Goal: Task Accomplishment & Management: Manage account settings

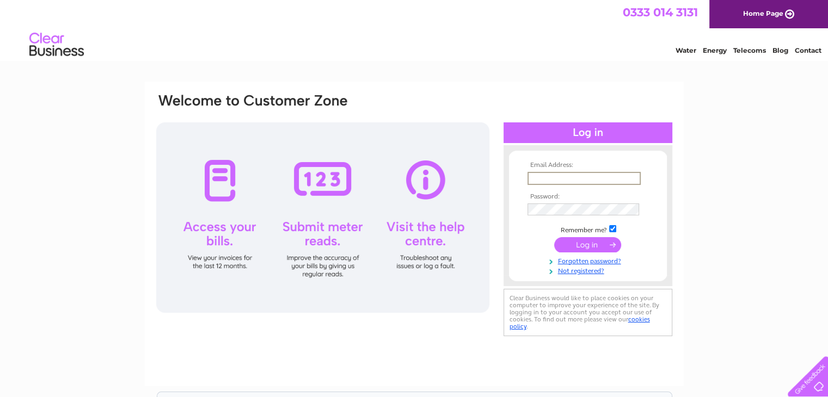
click at [544, 183] on input "text" at bounding box center [583, 178] width 113 height 13
type input "info@roseskinclinic.com"
click at [579, 247] on input "submit" at bounding box center [587, 243] width 67 height 15
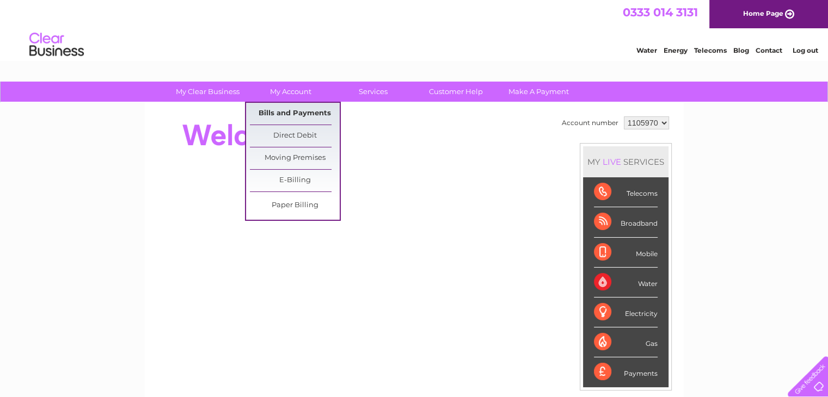
click at [296, 114] on link "Bills and Payments" at bounding box center [295, 114] width 90 height 22
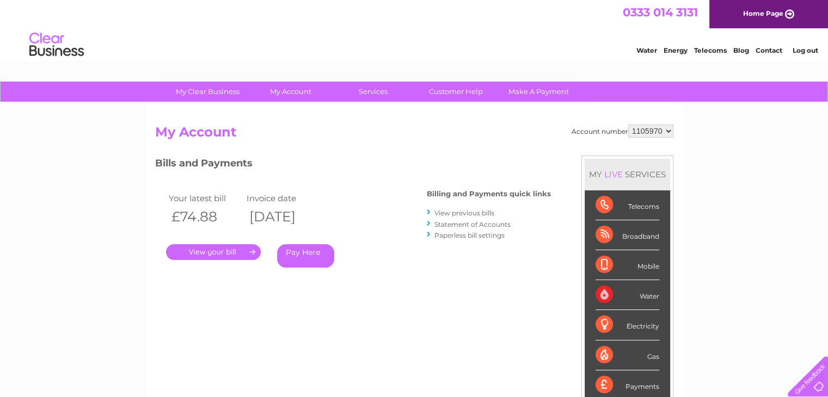
click at [486, 211] on link "View previous bills" at bounding box center [464, 213] width 60 height 8
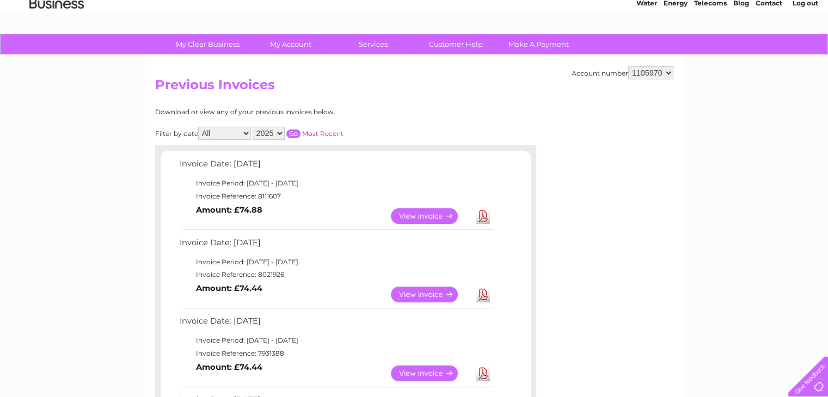
scroll to position [48, 0]
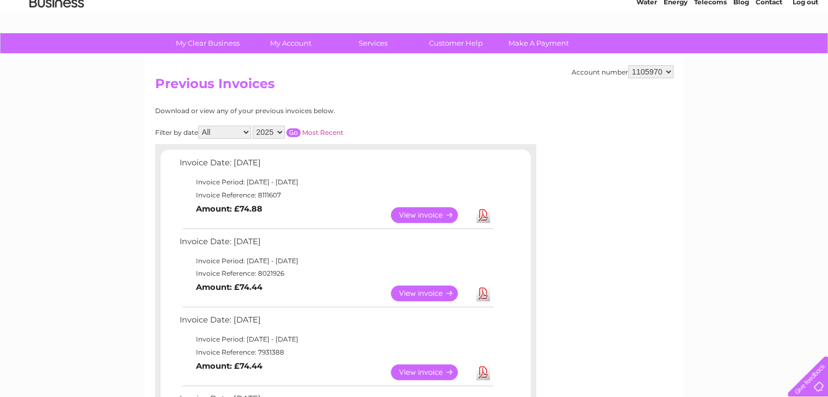
click at [278, 132] on select "2025 2024 2023 2022" at bounding box center [269, 132] width 32 height 13
select select "2022"
click at [254, 126] on select "2025 2024 2023 2022" at bounding box center [269, 132] width 32 height 13
click at [273, 131] on select "2025 2024 2023 2022" at bounding box center [269, 132] width 32 height 13
click at [254, 126] on select "2025 2024 2023 2022" at bounding box center [269, 132] width 32 height 13
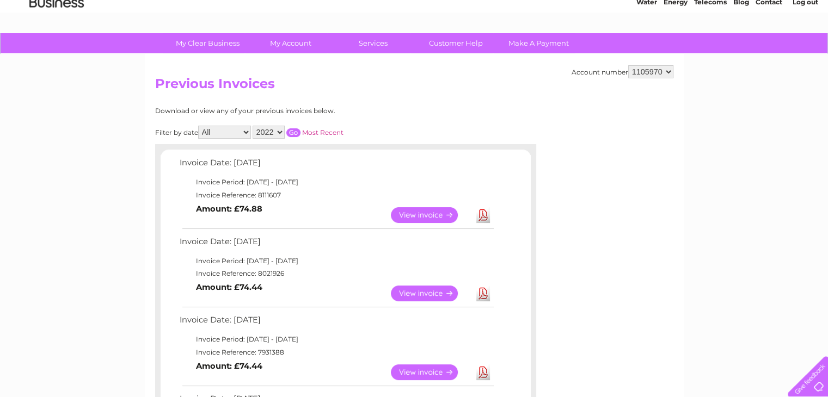
click at [248, 132] on select "All January February March April May June July August September October Novembe…" at bounding box center [224, 132] width 53 height 13
click at [199, 126] on select "All January February March April May June July August September October Novembe…" at bounding box center [224, 132] width 53 height 13
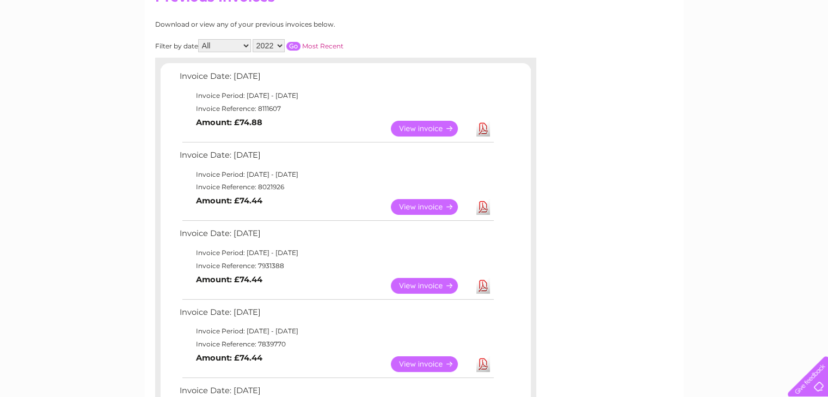
scroll to position [94, 0]
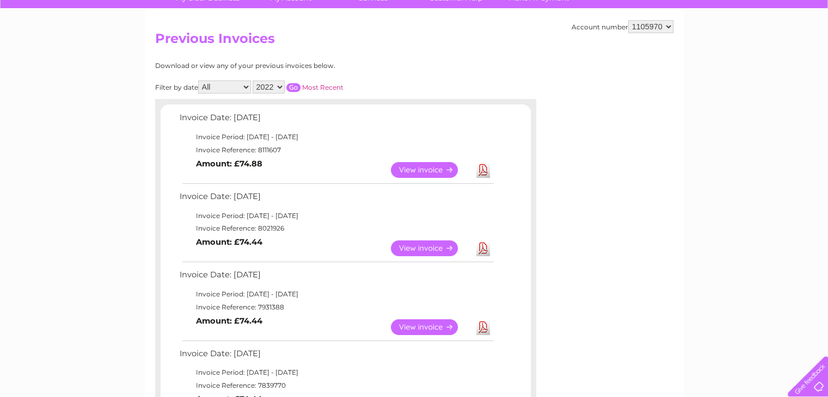
click at [291, 85] on input "button" at bounding box center [293, 87] width 14 height 9
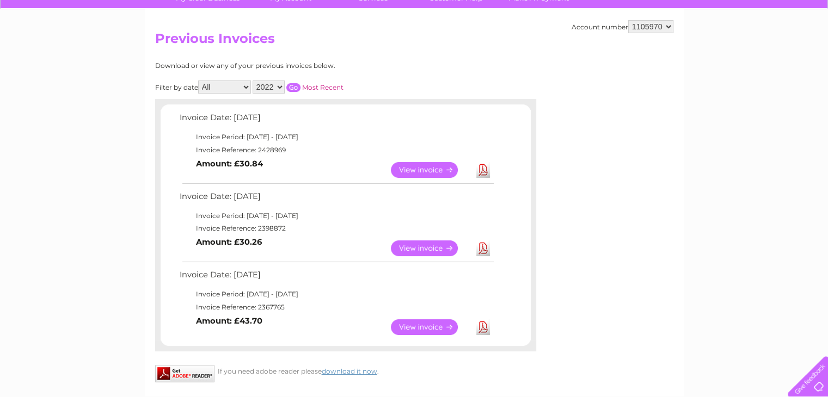
click at [281, 89] on select "2025 2024 2023 2022" at bounding box center [269, 87] width 32 height 13
click at [254, 81] on select "2025 2024 2023 2022" at bounding box center [269, 87] width 32 height 13
click at [288, 84] on input "button" at bounding box center [293, 87] width 14 height 9
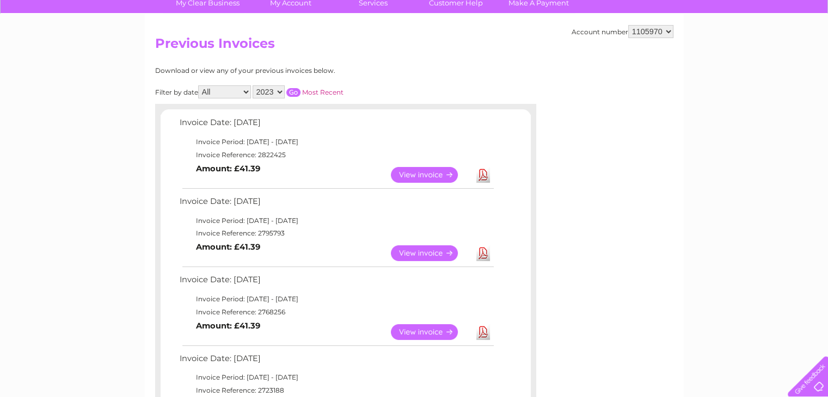
scroll to position [81, 0]
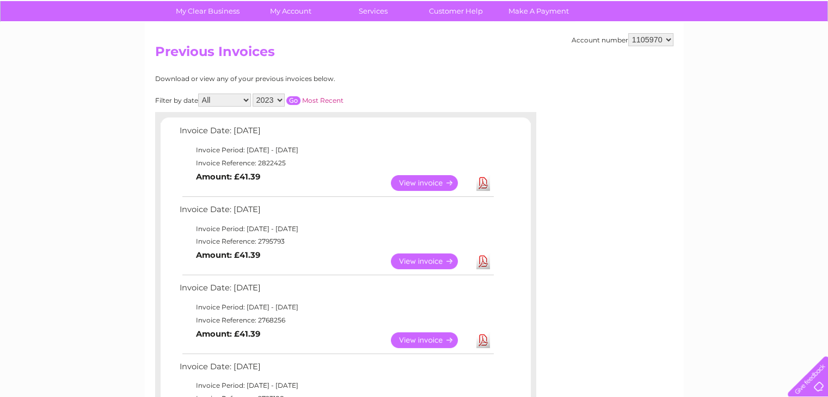
click at [279, 99] on select "2025 2024 2023 2022" at bounding box center [269, 100] width 32 height 13
click at [254, 94] on select "2025 2024 2023 2022" at bounding box center [269, 100] width 32 height 13
click at [292, 99] on input "button" at bounding box center [293, 100] width 14 height 9
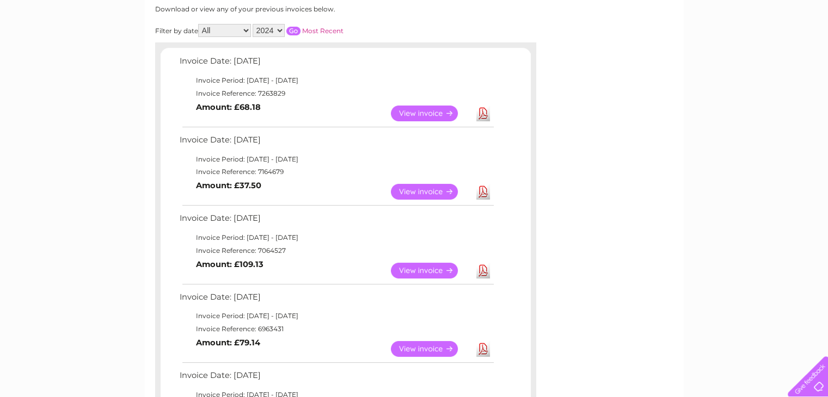
scroll to position [145, 0]
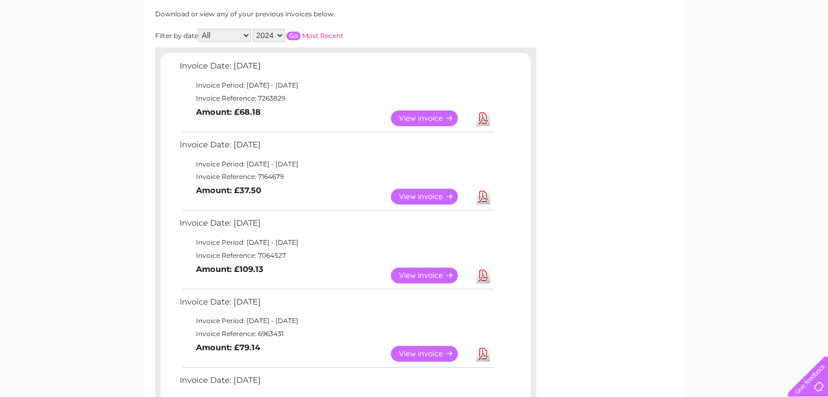
drag, startPoint x: 179, startPoint y: 65, endPoint x: 254, endPoint y: 256, distance: 205.0
click at [297, 34] on input "button" at bounding box center [293, 36] width 14 height 9
click at [278, 32] on select "2025 2024 2023 2022" at bounding box center [269, 35] width 32 height 13
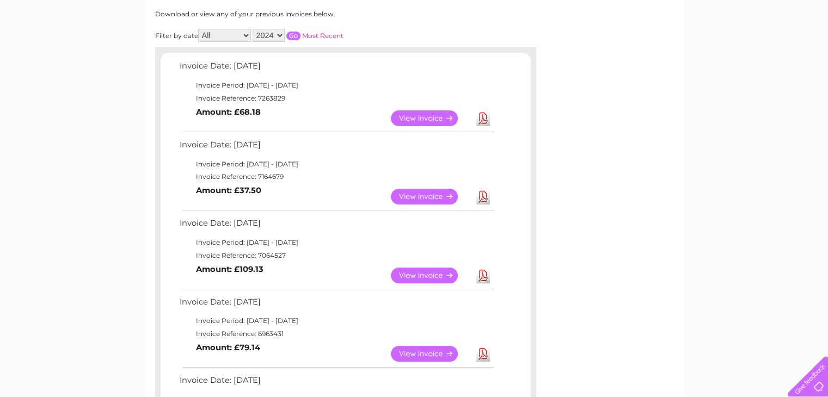
select select "2025"
click at [254, 29] on select "2025 2024 2023 2022" at bounding box center [269, 35] width 32 height 13
click at [296, 34] on input "button" at bounding box center [293, 36] width 14 height 9
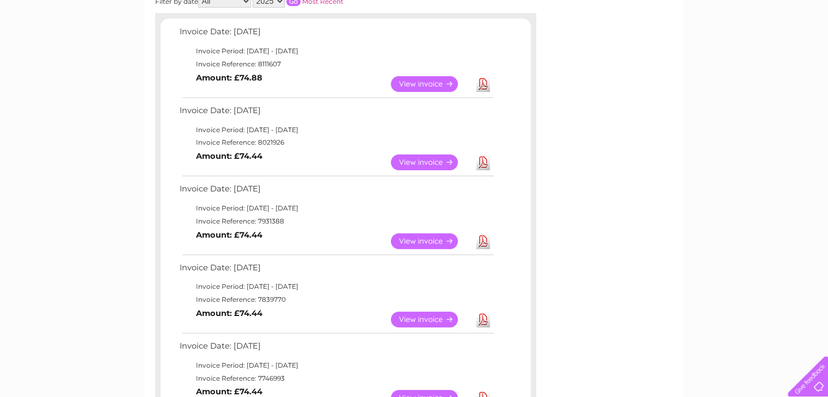
scroll to position [175, 0]
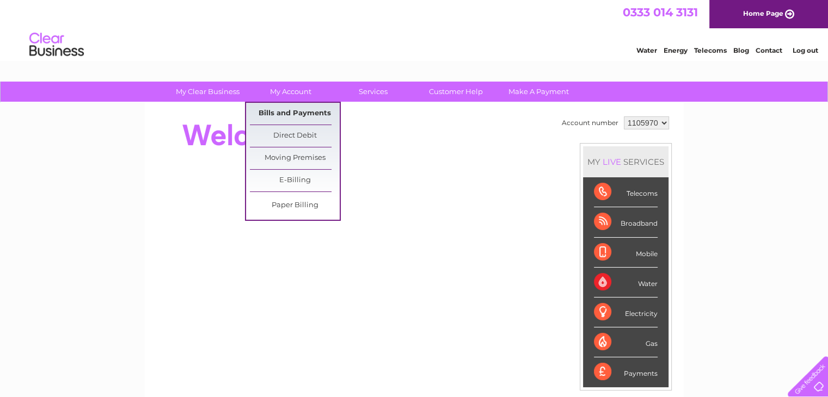
click at [276, 114] on link "Bills and Payments" at bounding box center [295, 114] width 90 height 22
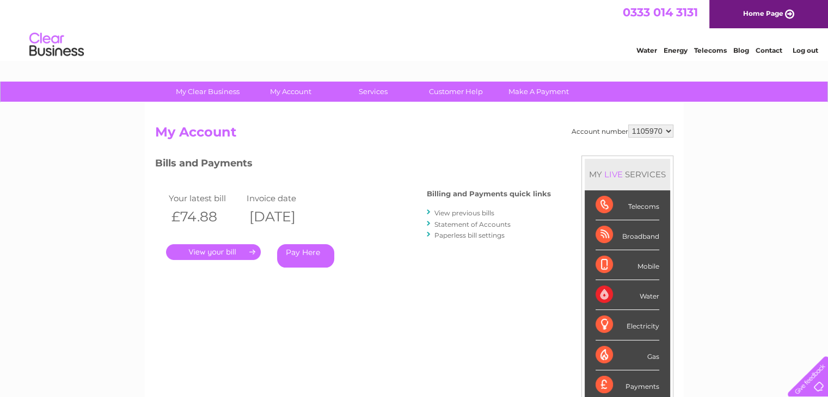
click at [238, 250] on link "." at bounding box center [213, 252] width 95 height 16
click at [469, 214] on link "View previous bills" at bounding box center [464, 213] width 60 height 8
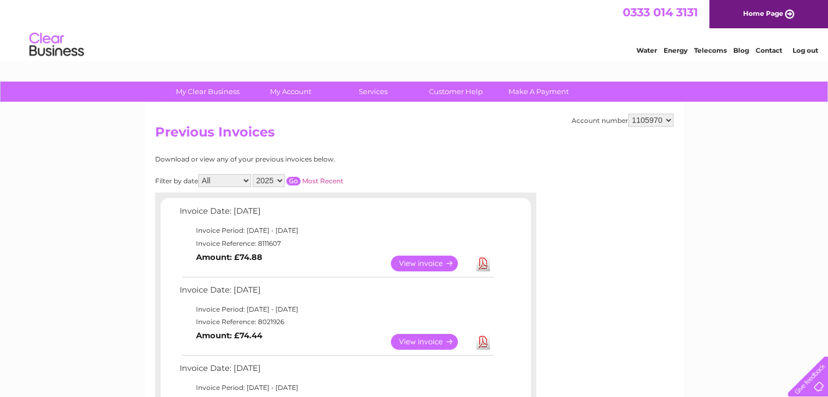
click at [274, 180] on select "2025 2024 2023 2022" at bounding box center [269, 180] width 32 height 13
click at [254, 174] on select "2025 2024 2023 2022" at bounding box center [269, 180] width 32 height 13
click at [296, 181] on input "button" at bounding box center [293, 181] width 14 height 9
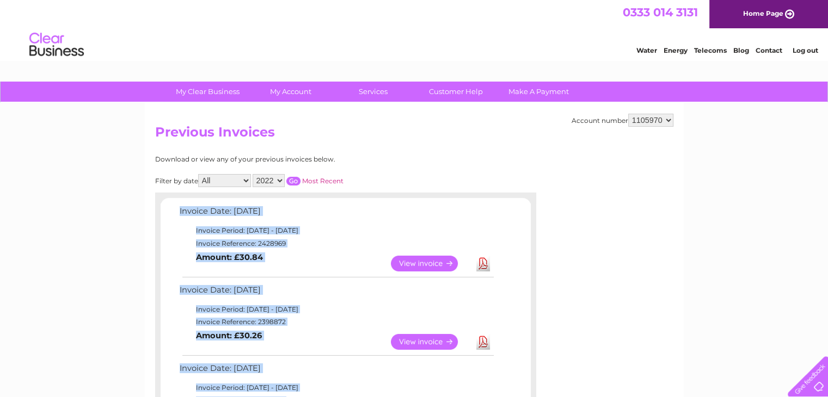
drag, startPoint x: 263, startPoint y: 211, endPoint x: 173, endPoint y: 224, distance: 91.3
click at [173, 224] on div "Invoice Date: 09 December 2022 Invoice Period: 1 December 2022 - 31 December 20…" at bounding box center [346, 319] width 370 height 230
copy div "Invoice Date: 09 December 2022 Invoice Period: 1 December 2022 - 31 December 20…"
click at [279, 181] on select "2025 2024 2023 2022" at bounding box center [269, 180] width 32 height 13
click at [254, 174] on select "2025 2024 2023 2022" at bounding box center [269, 180] width 32 height 13
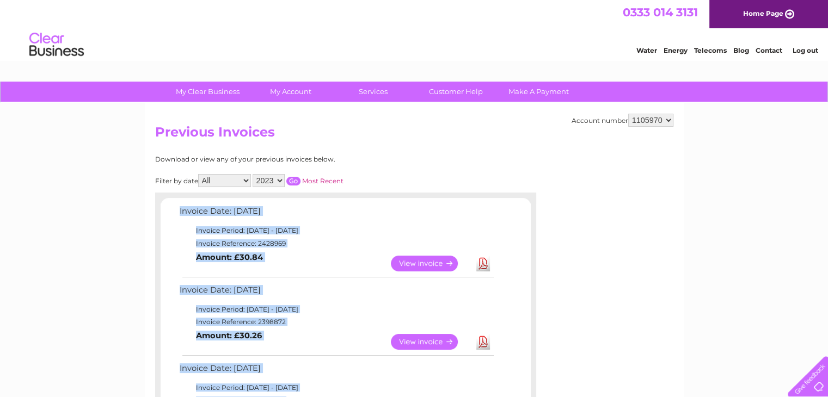
click at [293, 179] on input "button" at bounding box center [293, 181] width 14 height 9
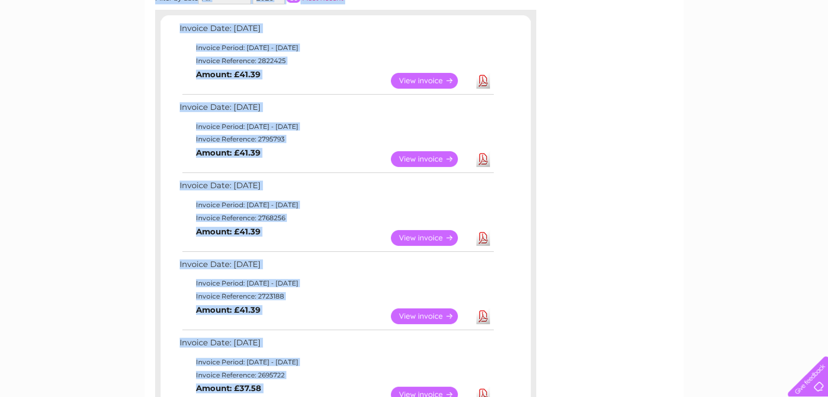
scroll to position [89, 0]
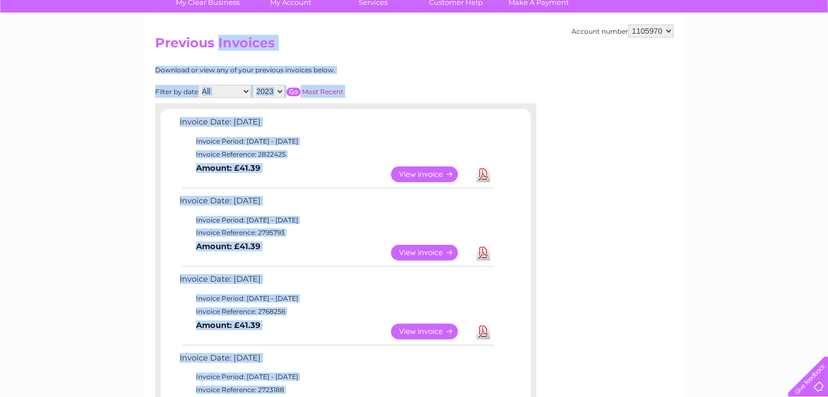
drag, startPoint x: 263, startPoint y: 312, endPoint x: 176, endPoint y: 116, distance: 214.7
copy div "Invoice Date: 11 December 2023 Invoice Period: 1 December 2023 - 31 December 20…"
click at [277, 88] on select "2025 2024 2023 2022" at bounding box center [269, 91] width 32 height 13
click at [254, 85] on select "2025 2024 2023 2022" at bounding box center [269, 91] width 32 height 13
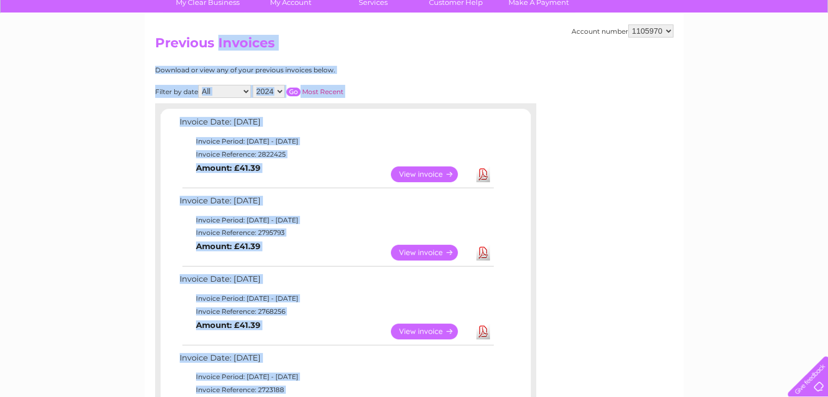
click at [291, 93] on input "button" at bounding box center [293, 92] width 14 height 9
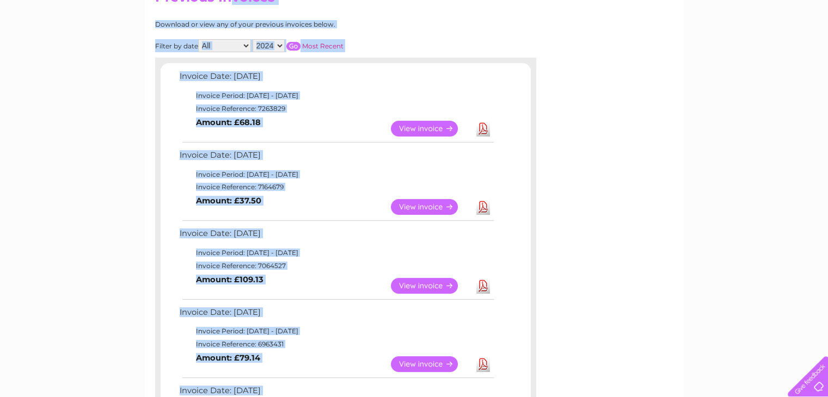
scroll to position [0, 0]
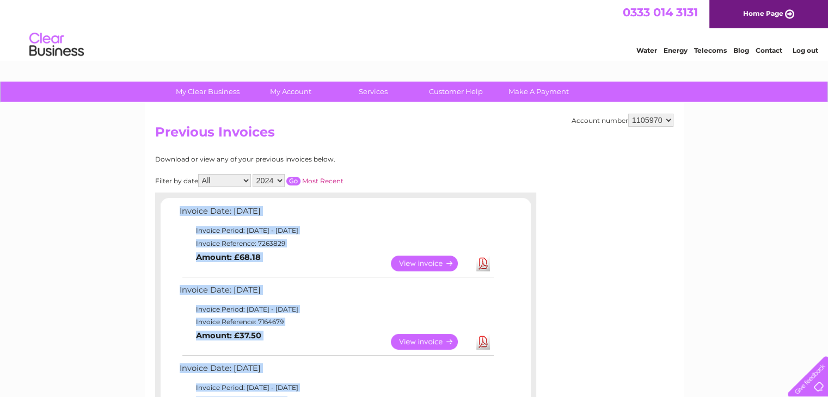
drag, startPoint x: 266, startPoint y: 182, endPoint x: 170, endPoint y: 210, distance: 99.7
copy div "Invoice Date: 10 December 2024 Invoice Period: 1 December 2024 - 31 December 20…"
click at [278, 182] on select "2025 2024 2023 2022" at bounding box center [269, 180] width 32 height 13
click at [254, 174] on select "2025 2024 2023 2022" at bounding box center [269, 180] width 32 height 13
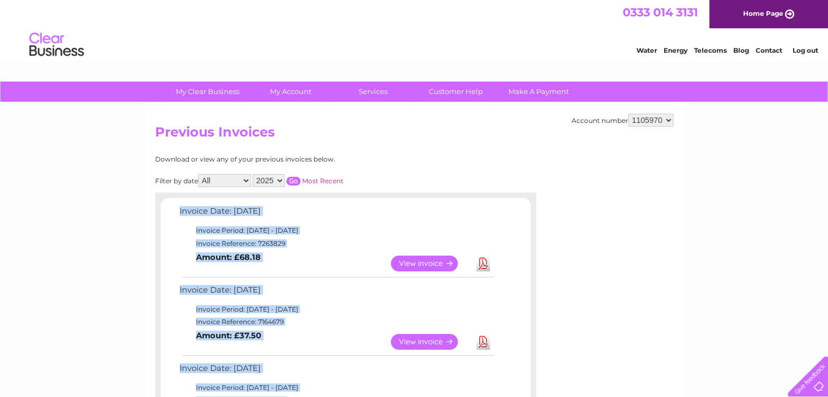
click at [293, 183] on input "button" at bounding box center [293, 181] width 14 height 9
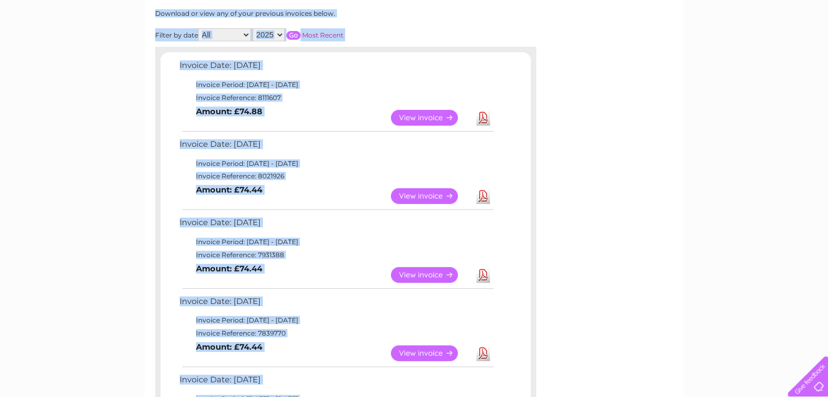
scroll to position [144, 0]
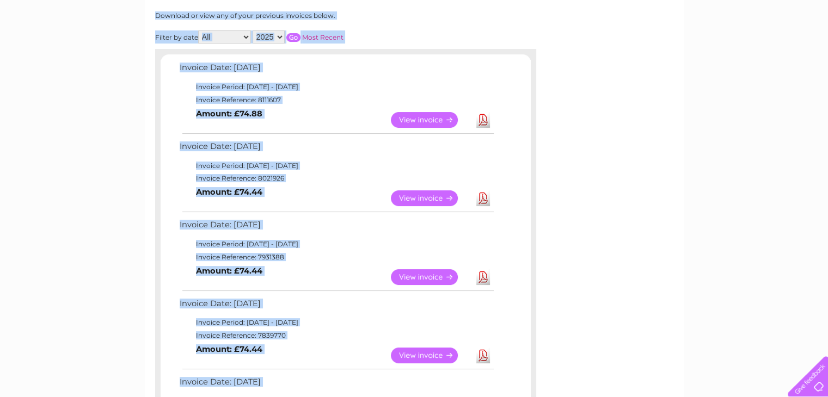
drag, startPoint x: 267, startPoint y: 193, endPoint x: 177, endPoint y: 66, distance: 155.4
copy div "Invoice Date: 09 September 2025 Invoice Period: 1 September 2025 - 30 September…"
click at [275, 38] on select "2025 2024 2023 2022" at bounding box center [269, 36] width 32 height 13
click at [254, 30] on select "2025 2024 2023 2022" at bounding box center [269, 36] width 32 height 13
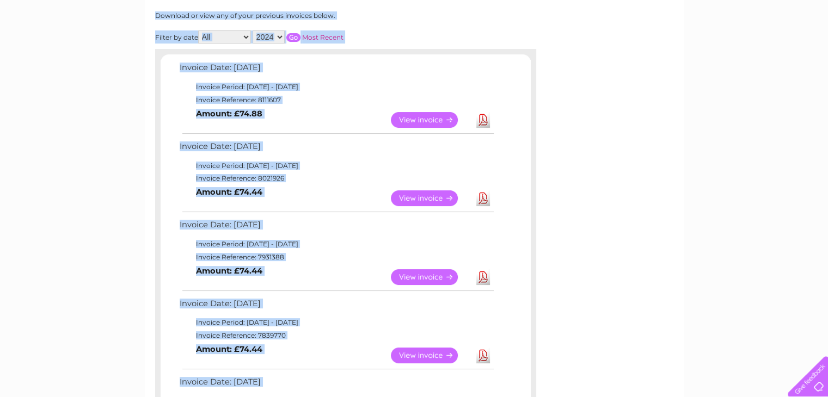
click at [300, 37] on input "button" at bounding box center [293, 37] width 14 height 9
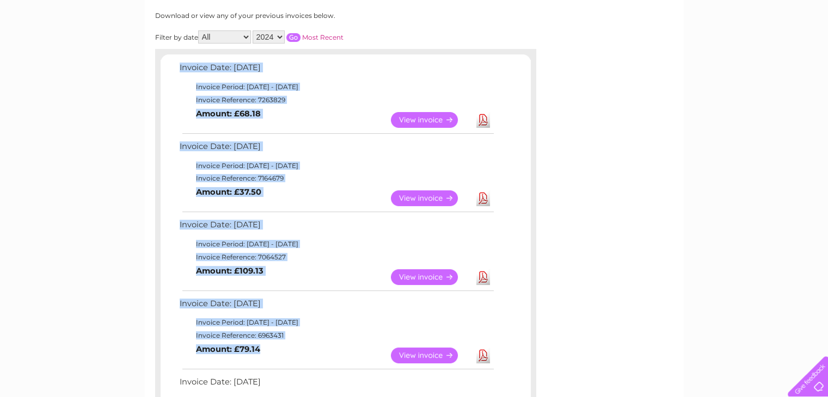
drag, startPoint x: 272, startPoint y: 351, endPoint x: 171, endPoint y: 105, distance: 265.3
copy div "Invoice Date: 10 December 2024 Invoice Period: 1 December 2024 - 31 December 20…"
click at [282, 34] on select "2025 2024 2023 2022" at bounding box center [269, 36] width 32 height 13
select select "2025"
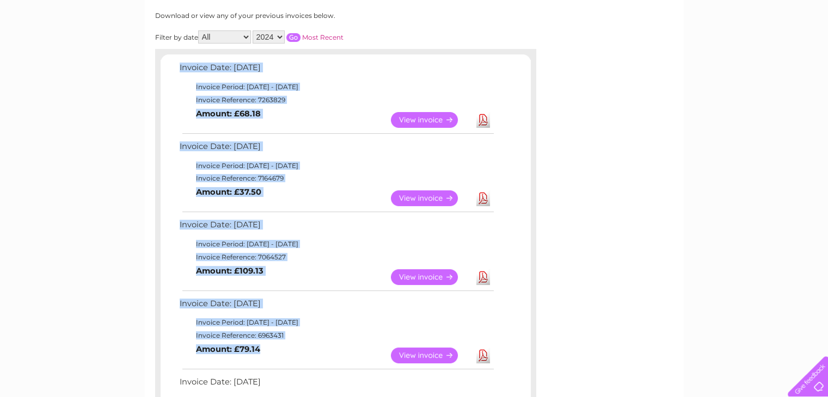
click at [254, 30] on select "2025 2024 2023 2022" at bounding box center [269, 36] width 32 height 13
click at [297, 40] on input "button" at bounding box center [293, 37] width 14 height 9
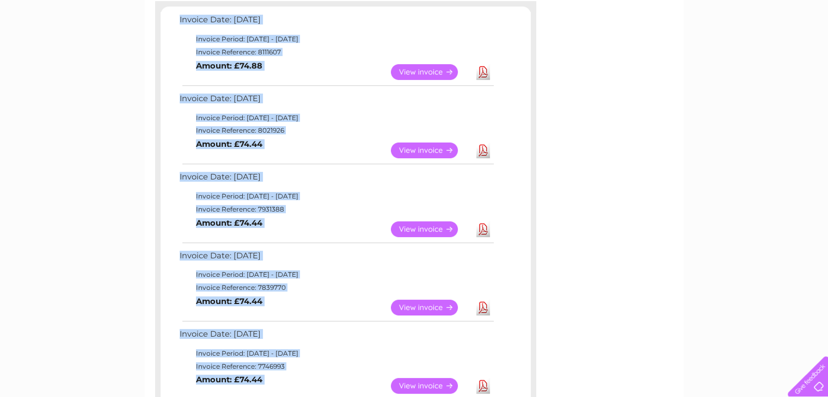
scroll to position [0, 0]
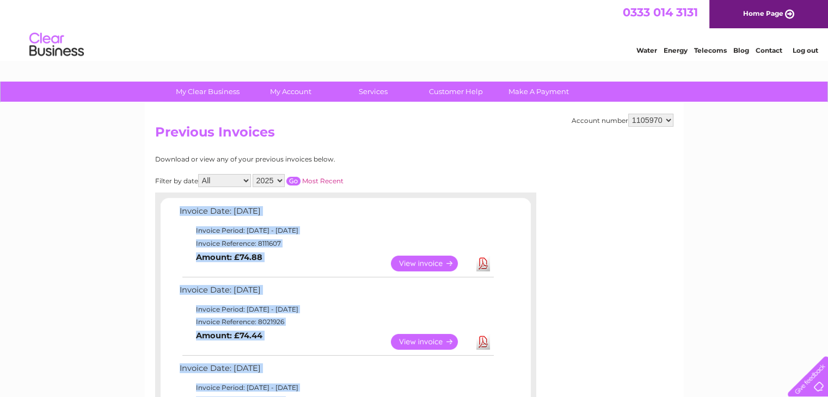
drag, startPoint x: 264, startPoint y: 304, endPoint x: 174, endPoint y: 216, distance: 126.3
copy div "Invoice Date: 09 September 2025 Invoice Period: 1 September 2025 - 30 September…"
